Goal: Find specific page/section: Find specific page/section

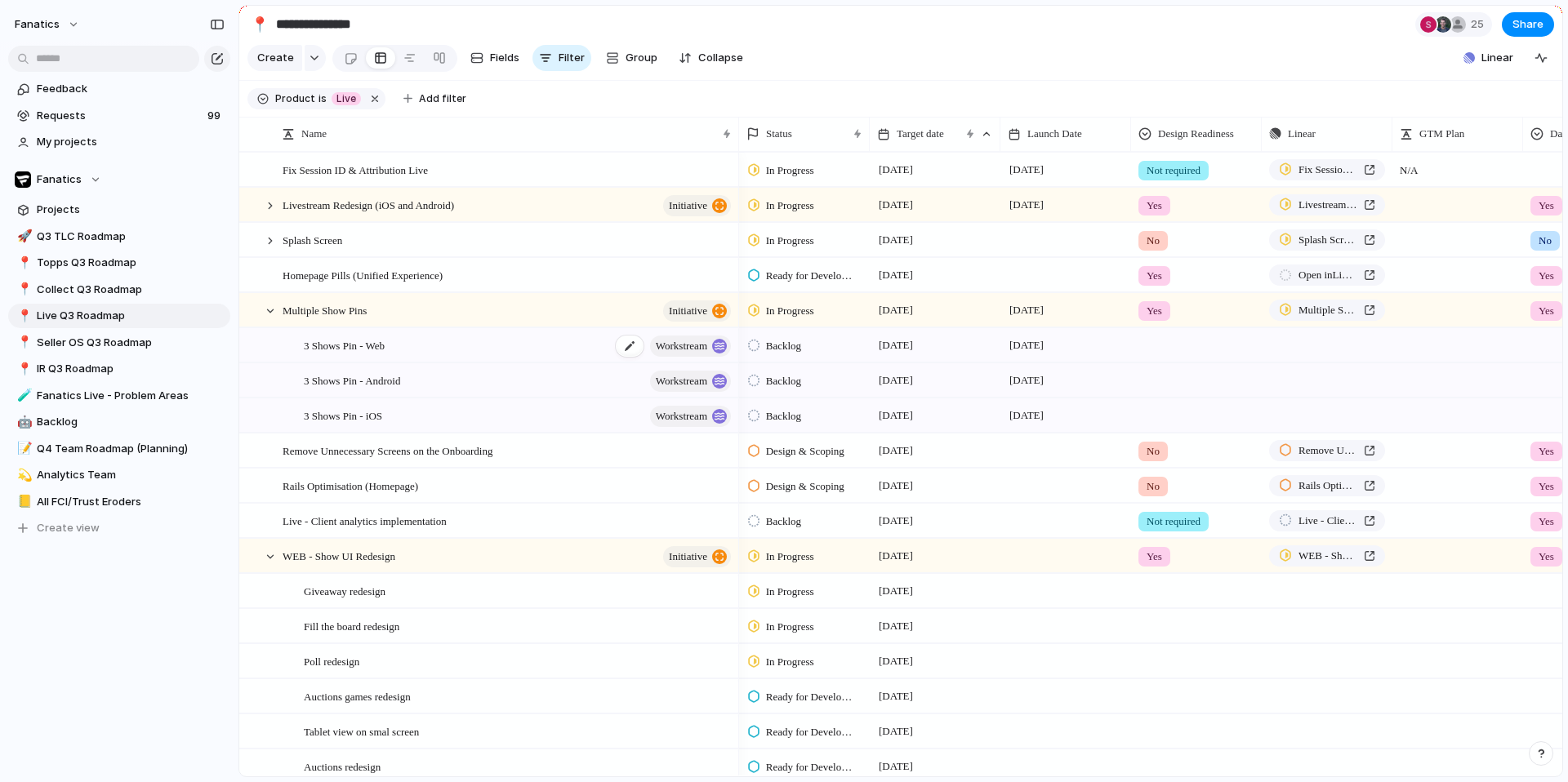
scroll to position [0, 101]
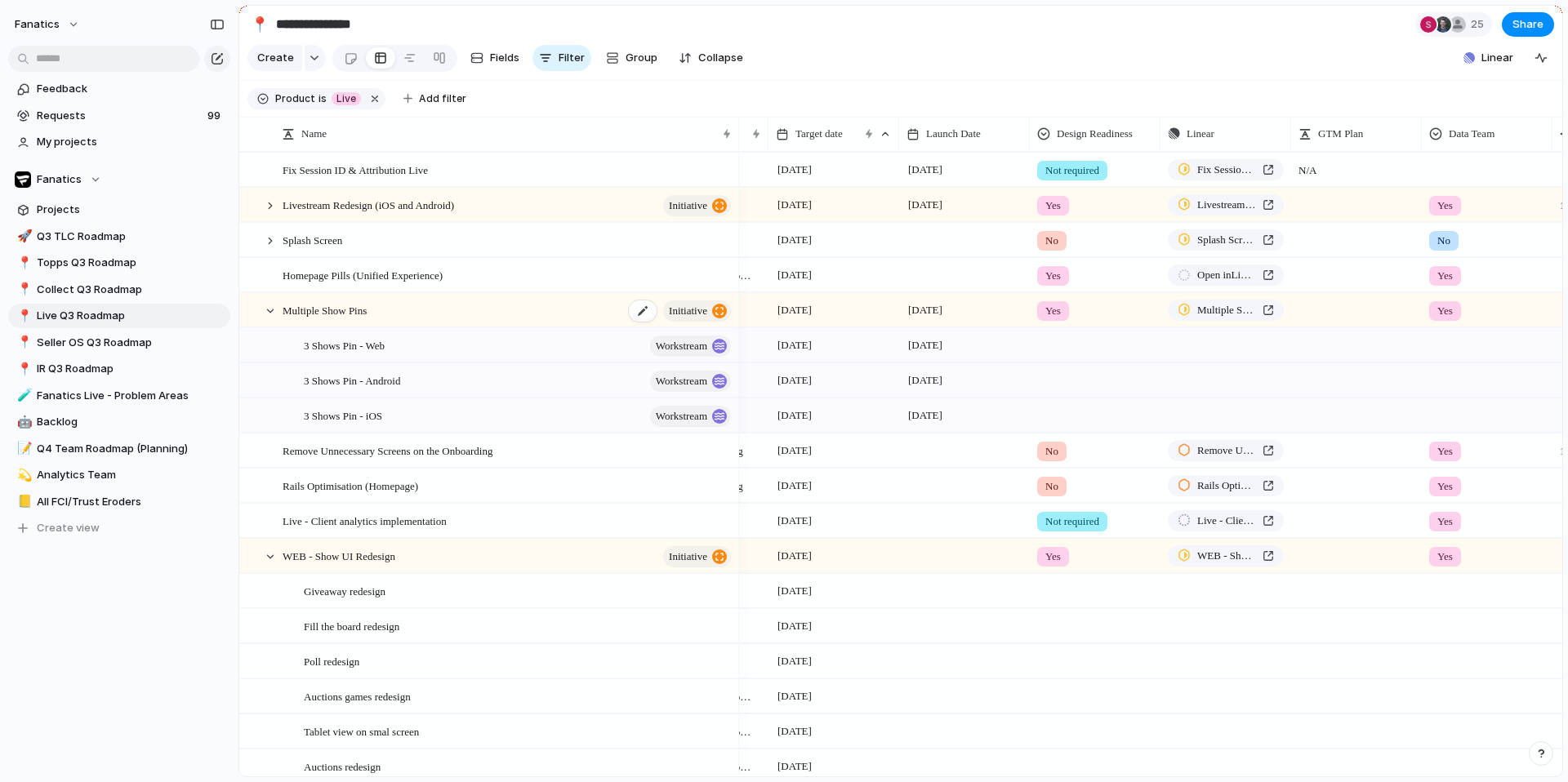
click at [323, 319] on div "Multiple Show Pins initiative" at bounding box center [508, 311] width 451 height 34
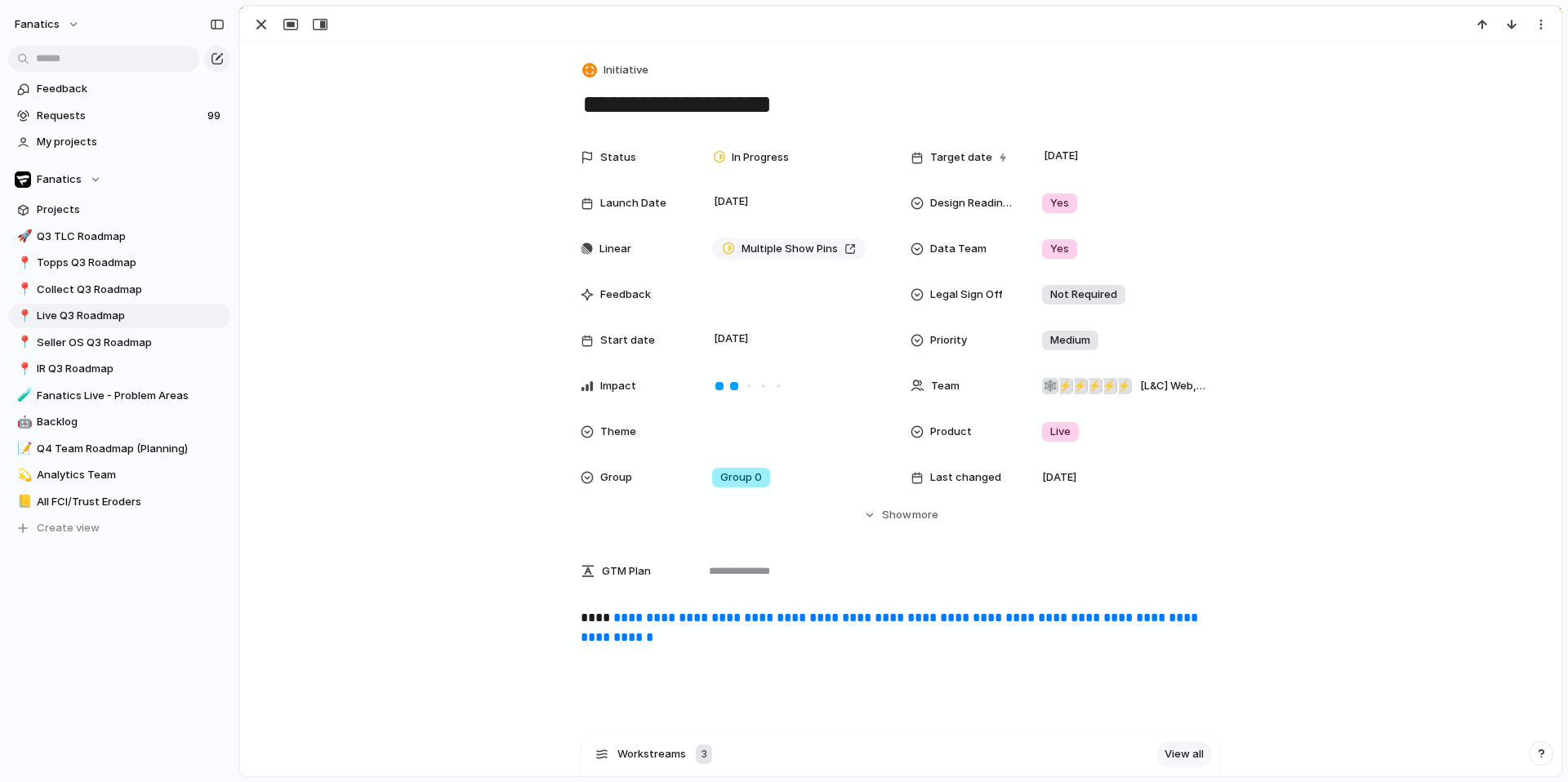
click at [700, 623] on link "**********" at bounding box center [891, 628] width 621 height 32
click at [912, 514] on span "more" at bounding box center [926, 515] width 27 height 16
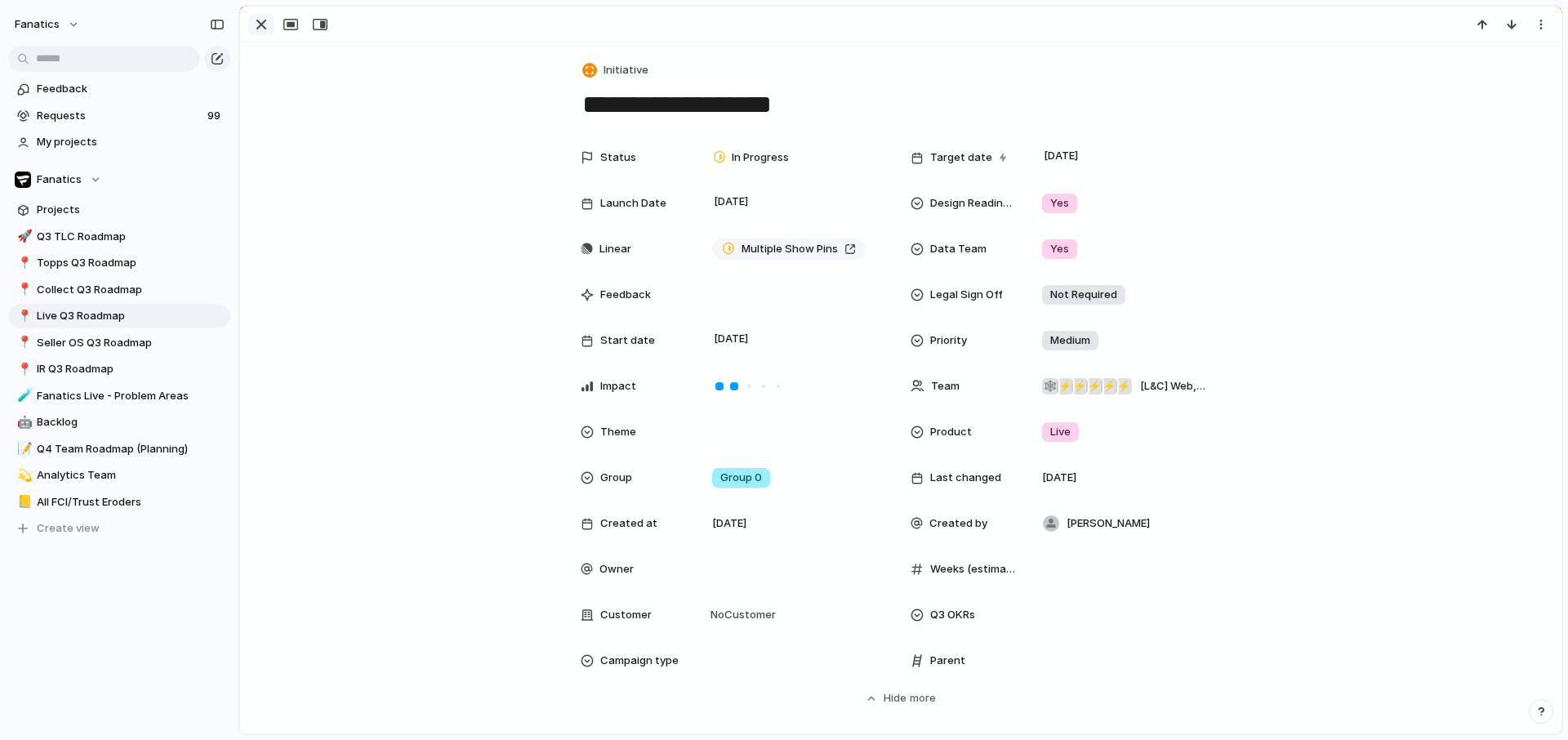
click at [257, 21] on div "button" at bounding box center [261, 25] width 19 height 19
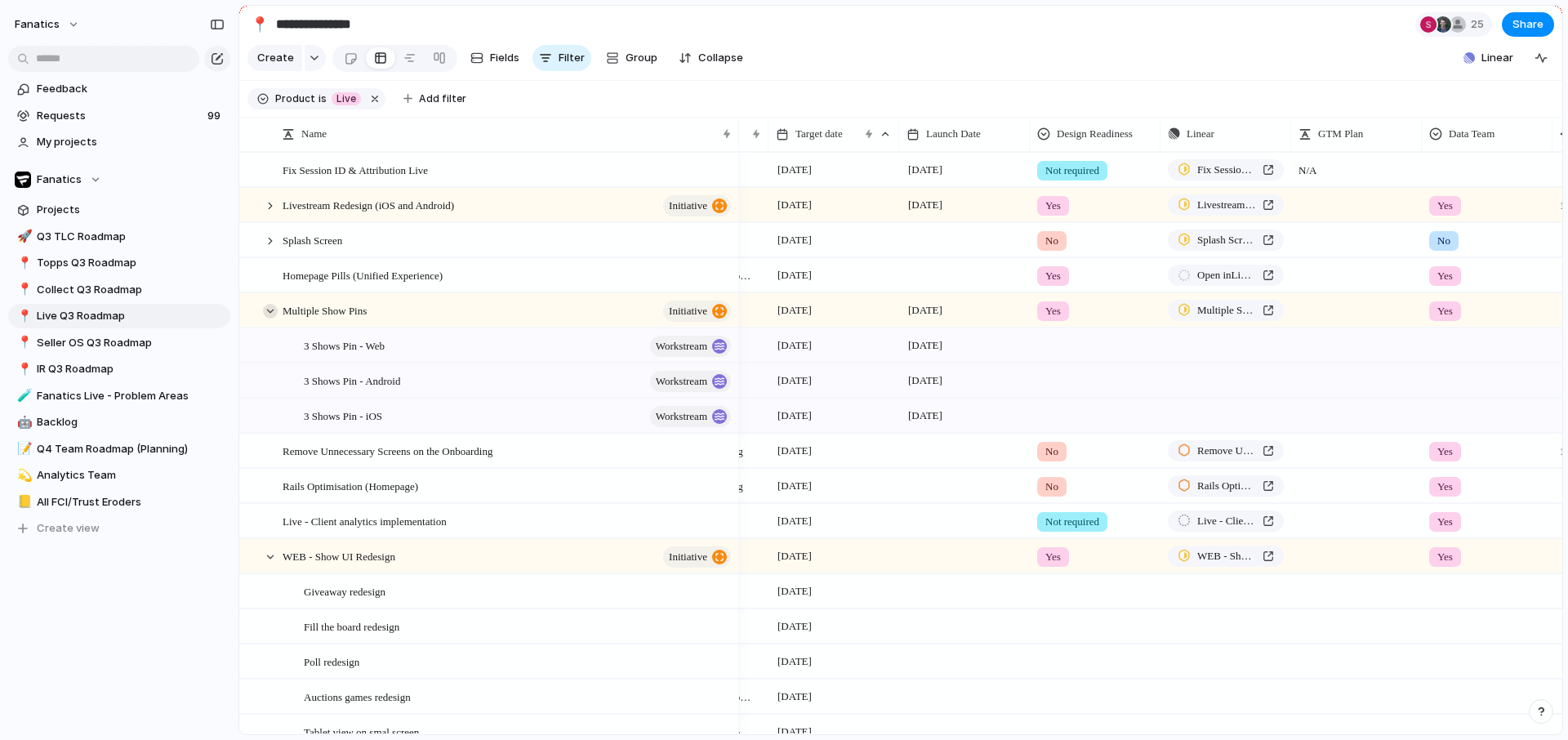
click at [272, 311] on div at bounding box center [270, 311] width 15 height 15
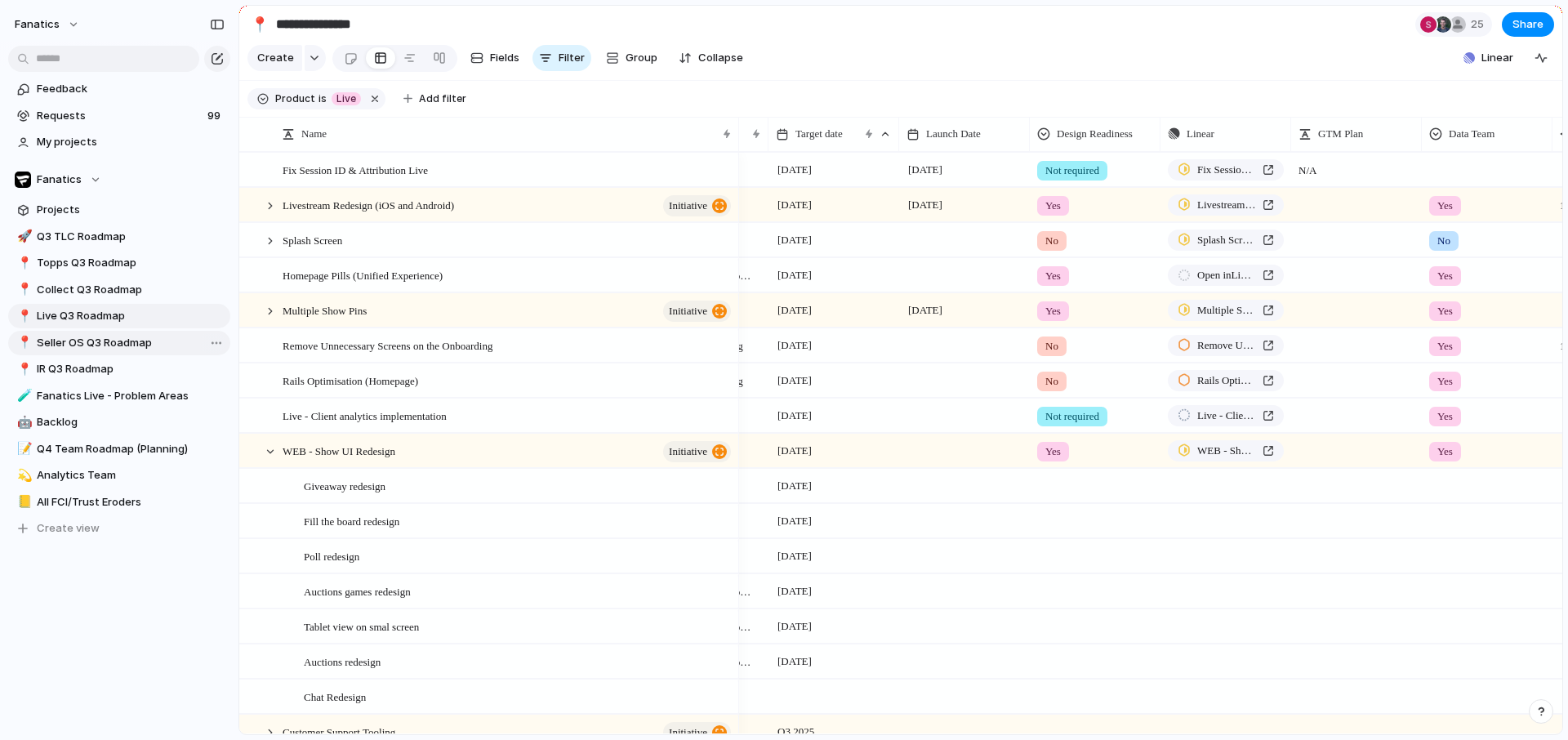
click at [92, 338] on span "Seller OS Q3 Roadmap" at bounding box center [130, 343] width 188 height 16
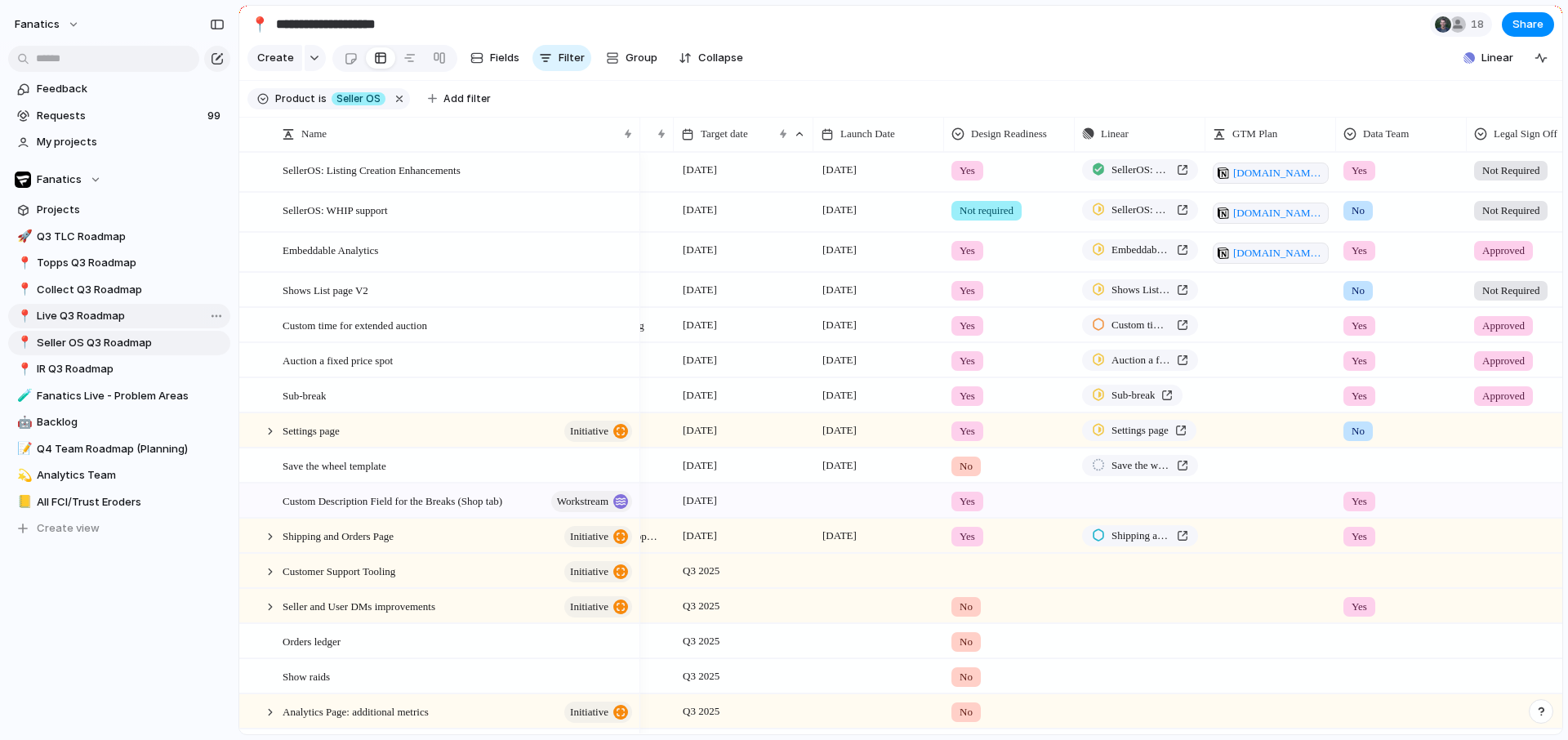
click at [91, 315] on span "Live Q3 Roadmap" at bounding box center [130, 316] width 188 height 16
type input "**********"
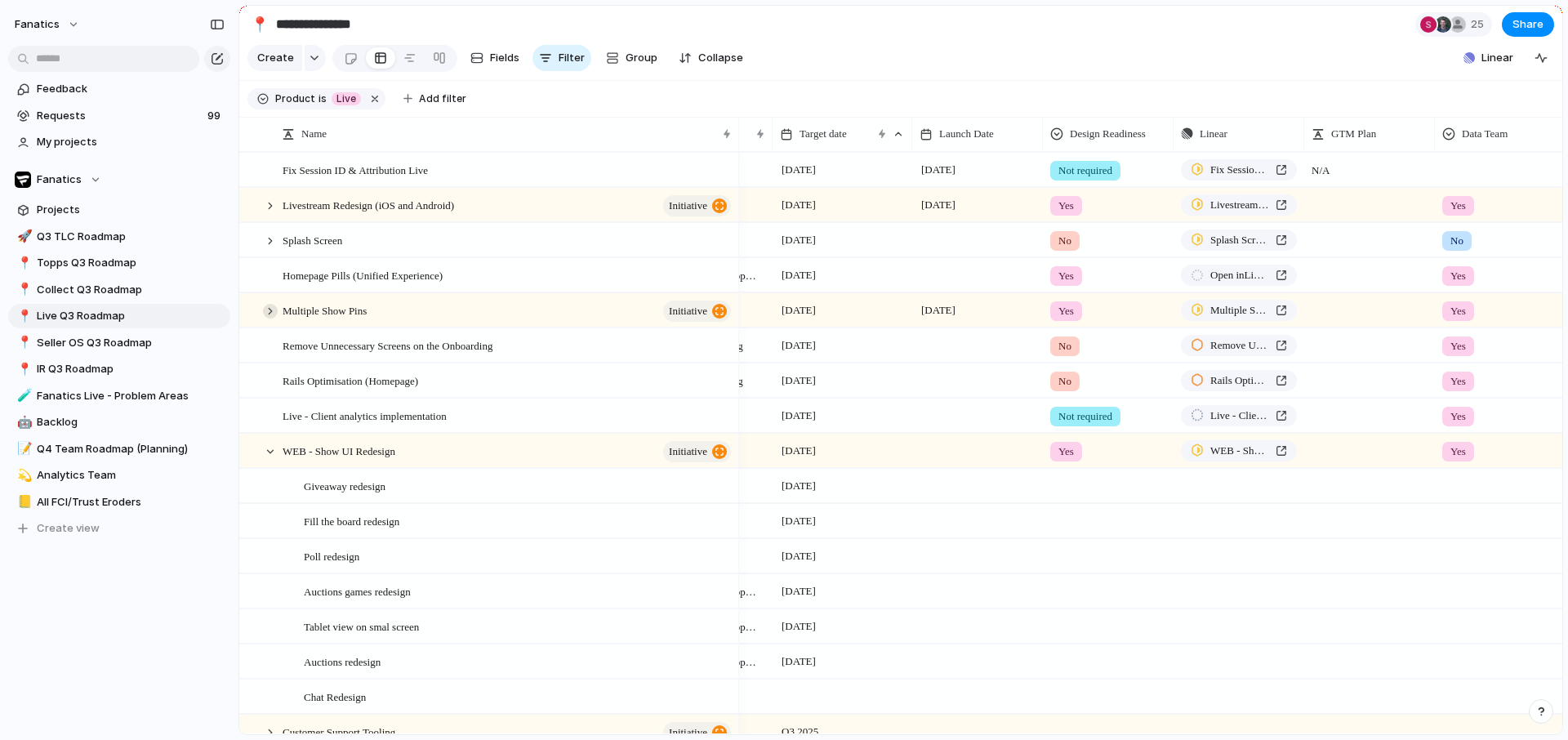
click at [268, 312] on div at bounding box center [270, 311] width 15 height 15
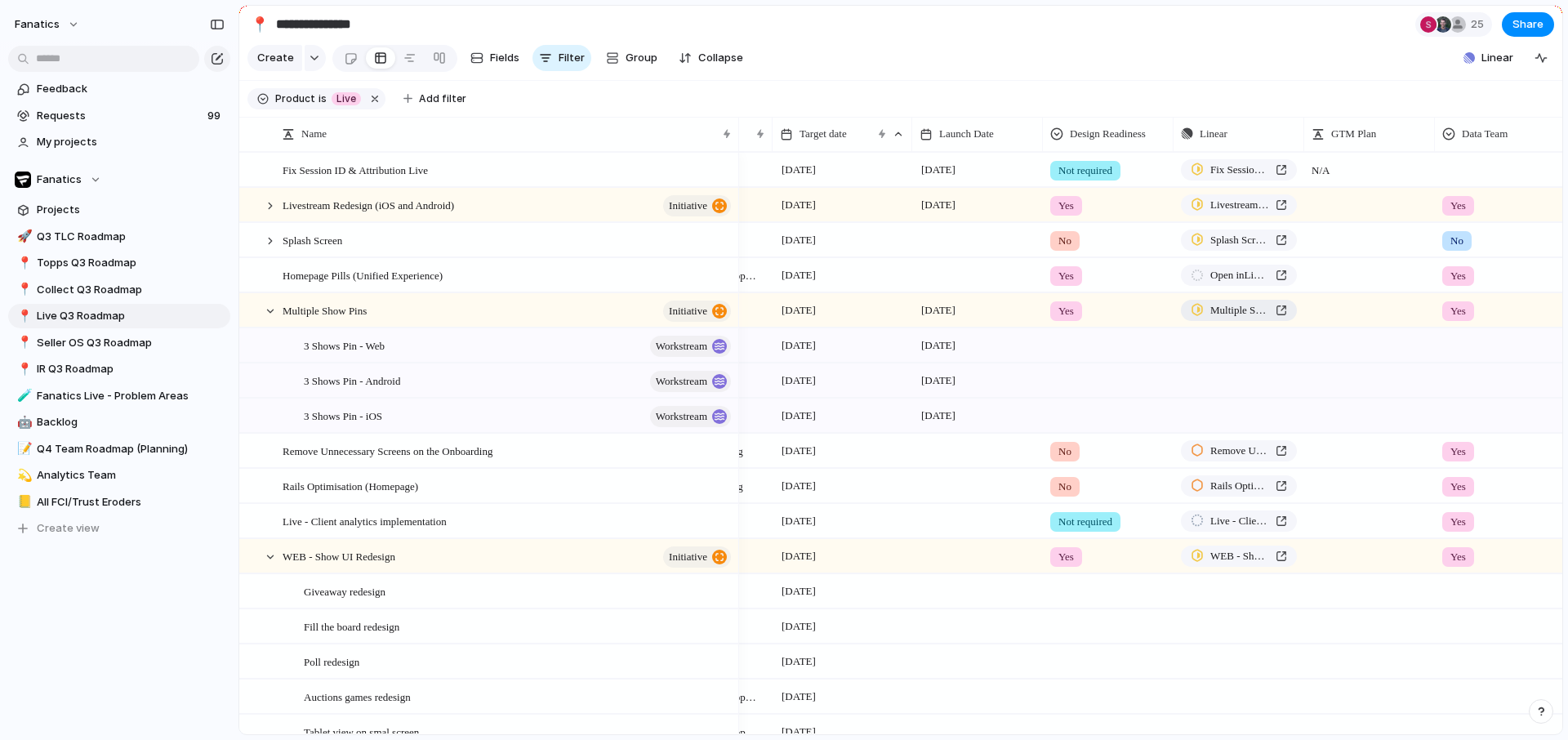
click at [1228, 310] on span "Multiple Show Pins" at bounding box center [1239, 310] width 58 height 16
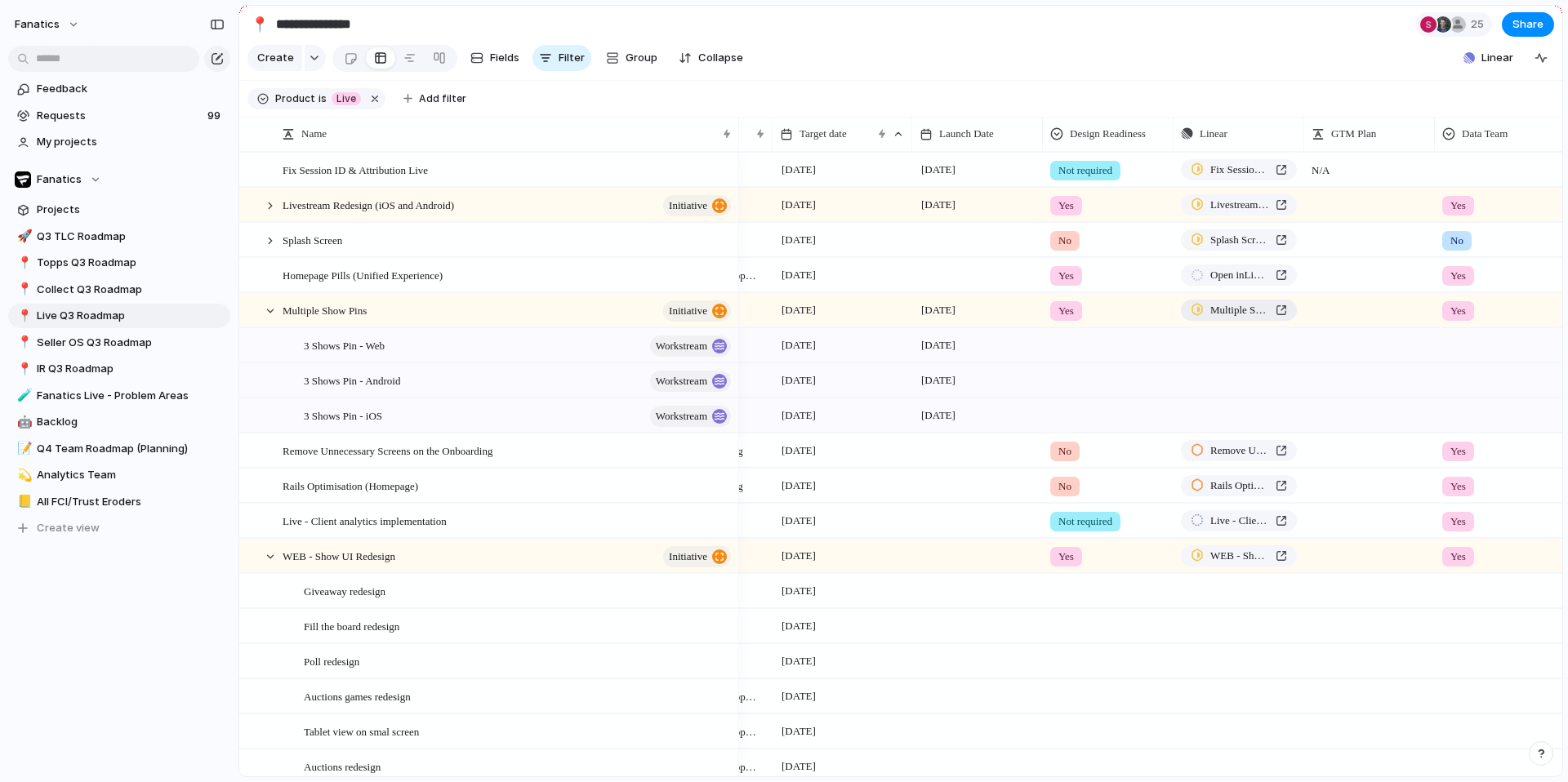
scroll to position [0, 101]
click at [276, 309] on div at bounding box center [270, 311] width 15 height 15
